Goal: Task Accomplishment & Management: Manage account settings

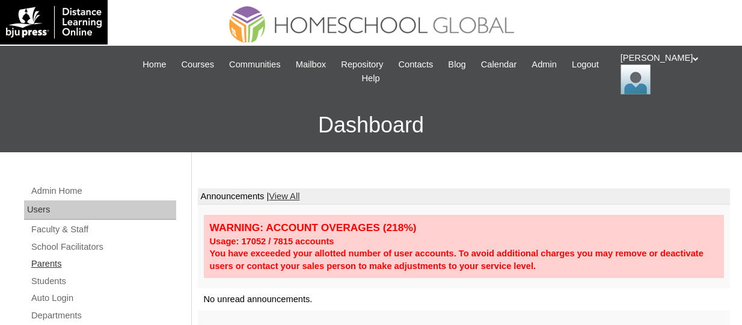
click at [44, 267] on link "Parents" at bounding box center [103, 263] width 146 height 15
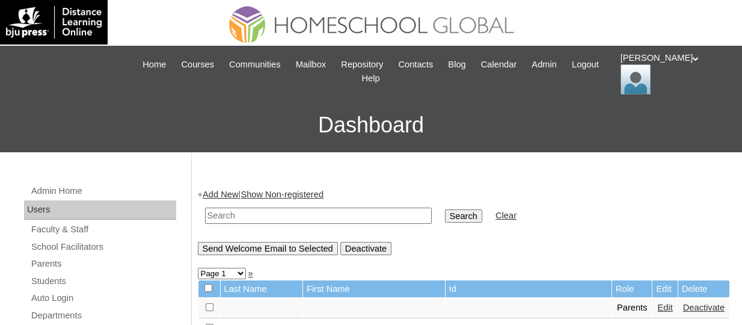
click at [264, 215] on input "text" at bounding box center [318, 215] width 227 height 16
paste input "TOUCHPH2025-MHS0101961"
type input "TOUCHPH2025-MHS0101961"
click at [445, 209] on input "Search" at bounding box center [463, 215] width 37 height 13
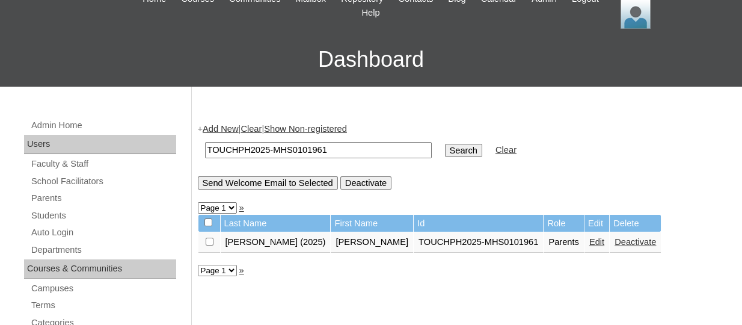
scroll to position [79, 0]
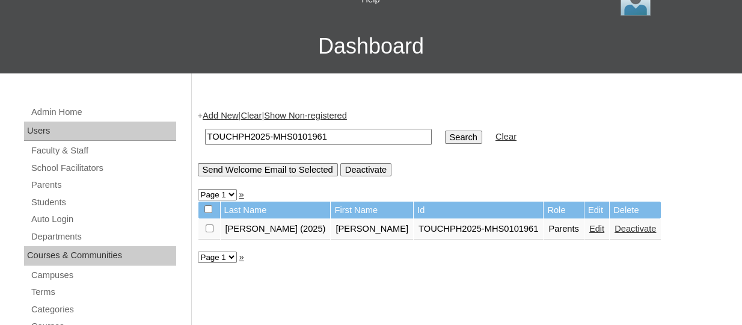
click at [589, 233] on link "Edit" at bounding box center [596, 229] width 15 height 10
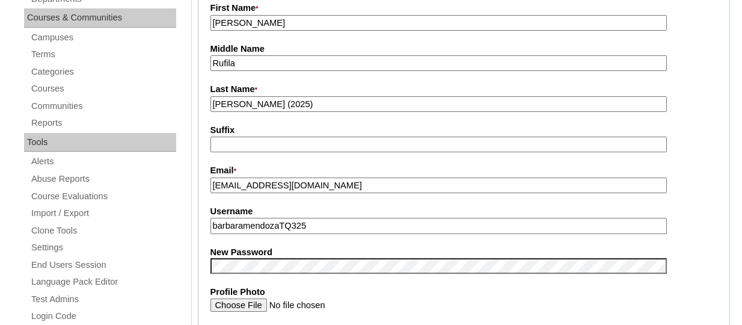
scroll to position [320, 0]
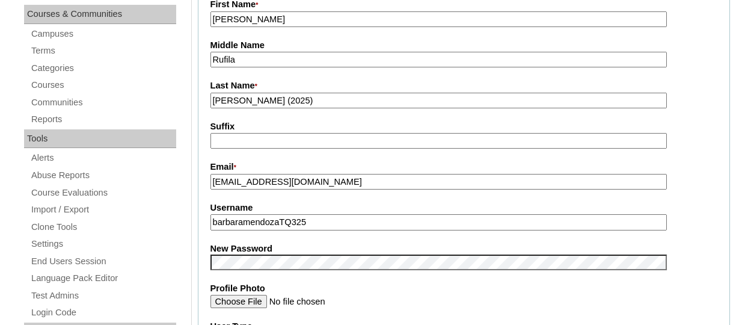
click at [333, 215] on input "barbaramendozaTQ325" at bounding box center [438, 222] width 456 height 16
paste input "rufil"
type input "barbararufilaTQ325"
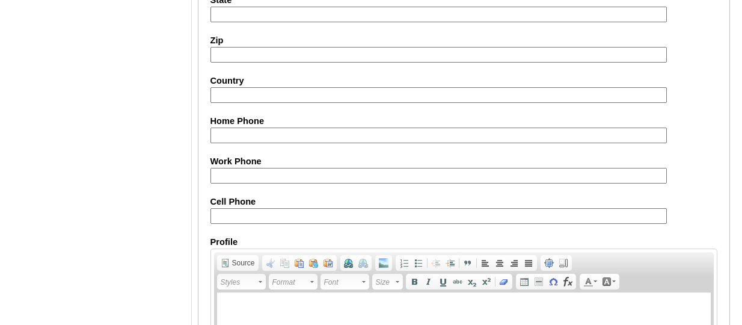
scroll to position [1268, 0]
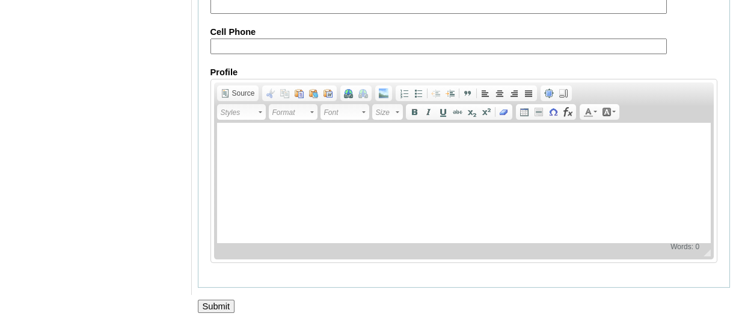
click at [231, 306] on input "Submit" at bounding box center [216, 305] width 37 height 13
